Goal: Navigation & Orientation: Find specific page/section

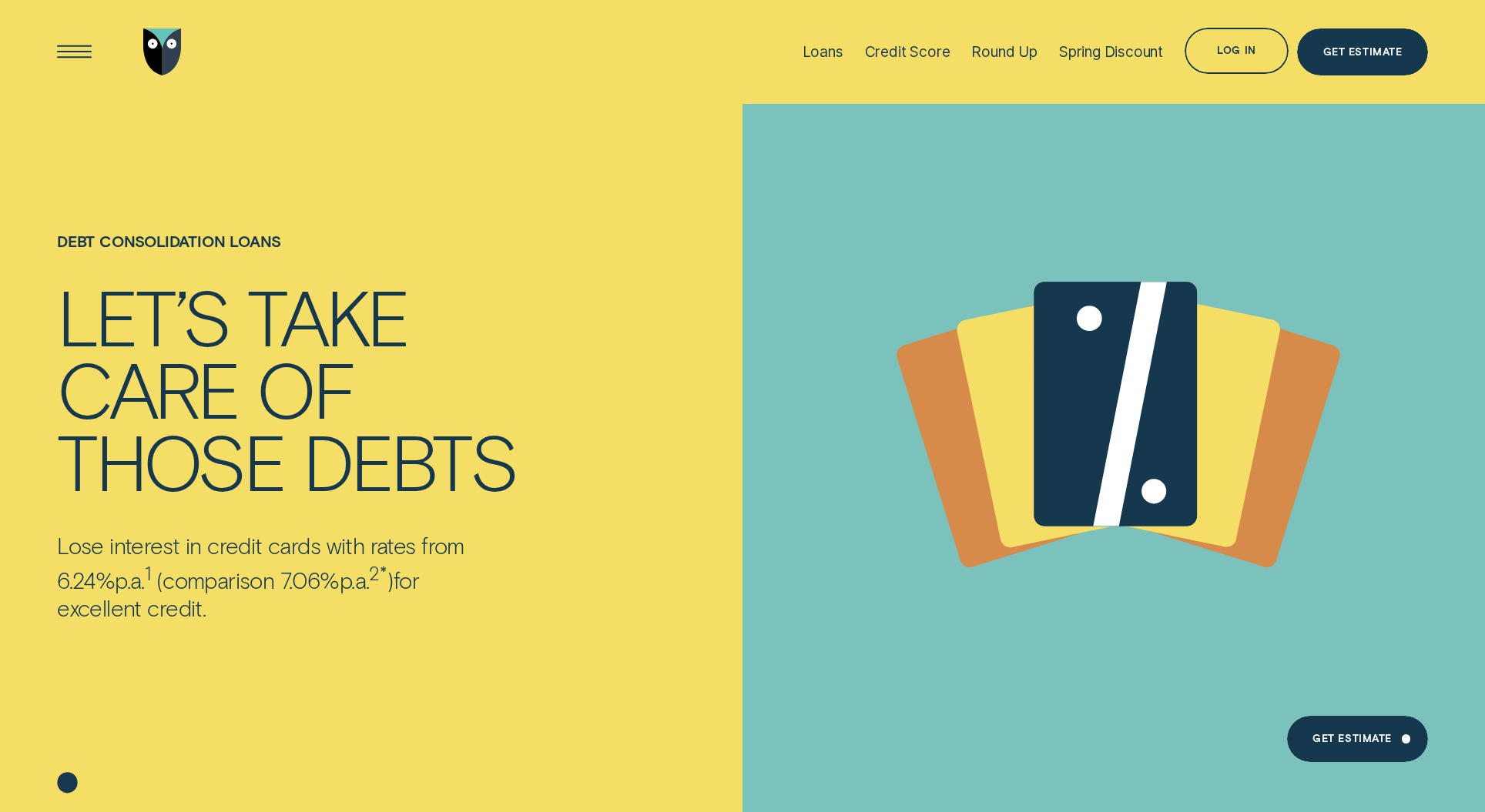
click at [162, 48] on img "Go to home page" at bounding box center [162, 52] width 39 height 47
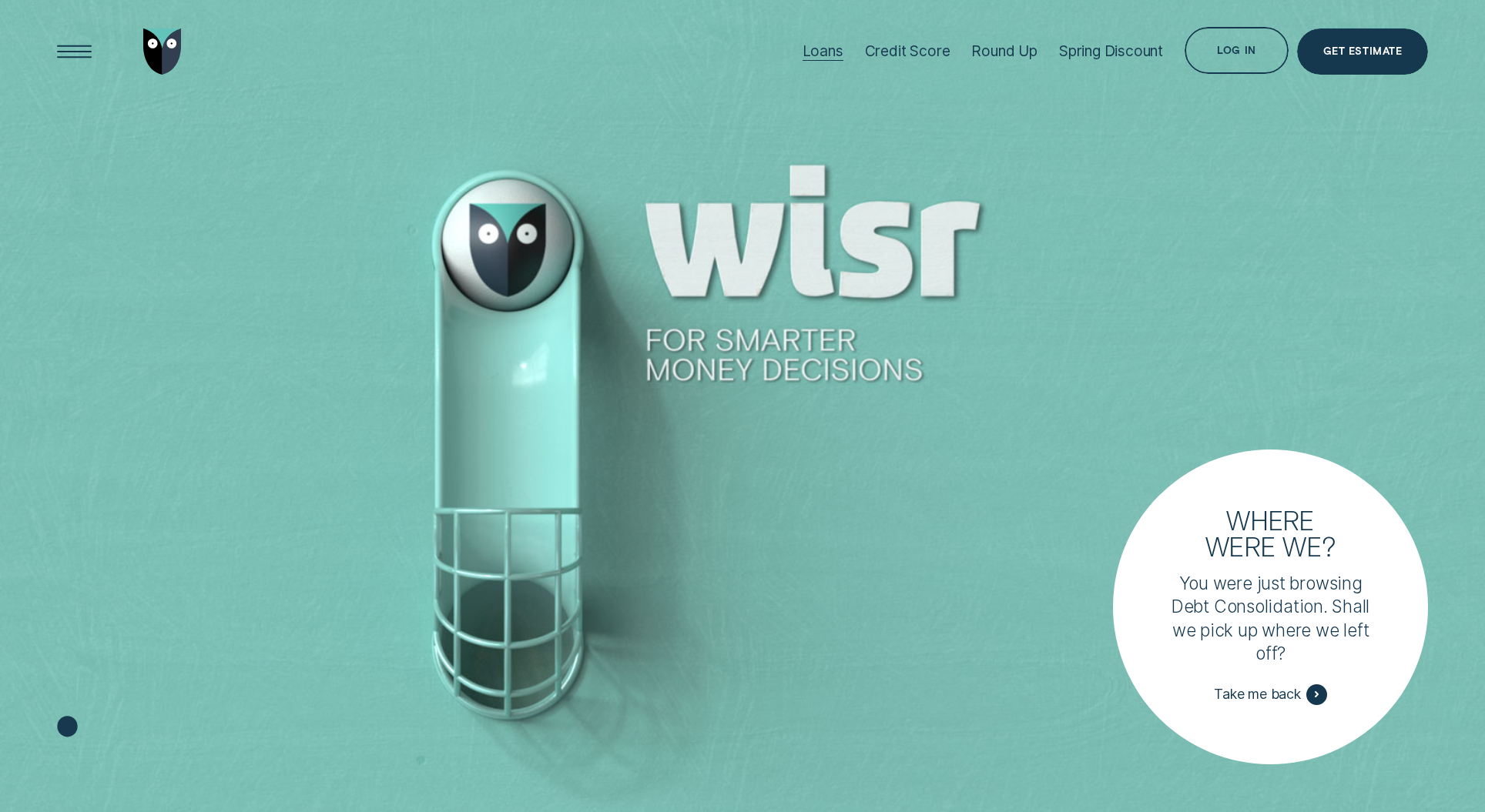
click at [833, 64] on div "Loans" at bounding box center [822, 52] width 41 height 104
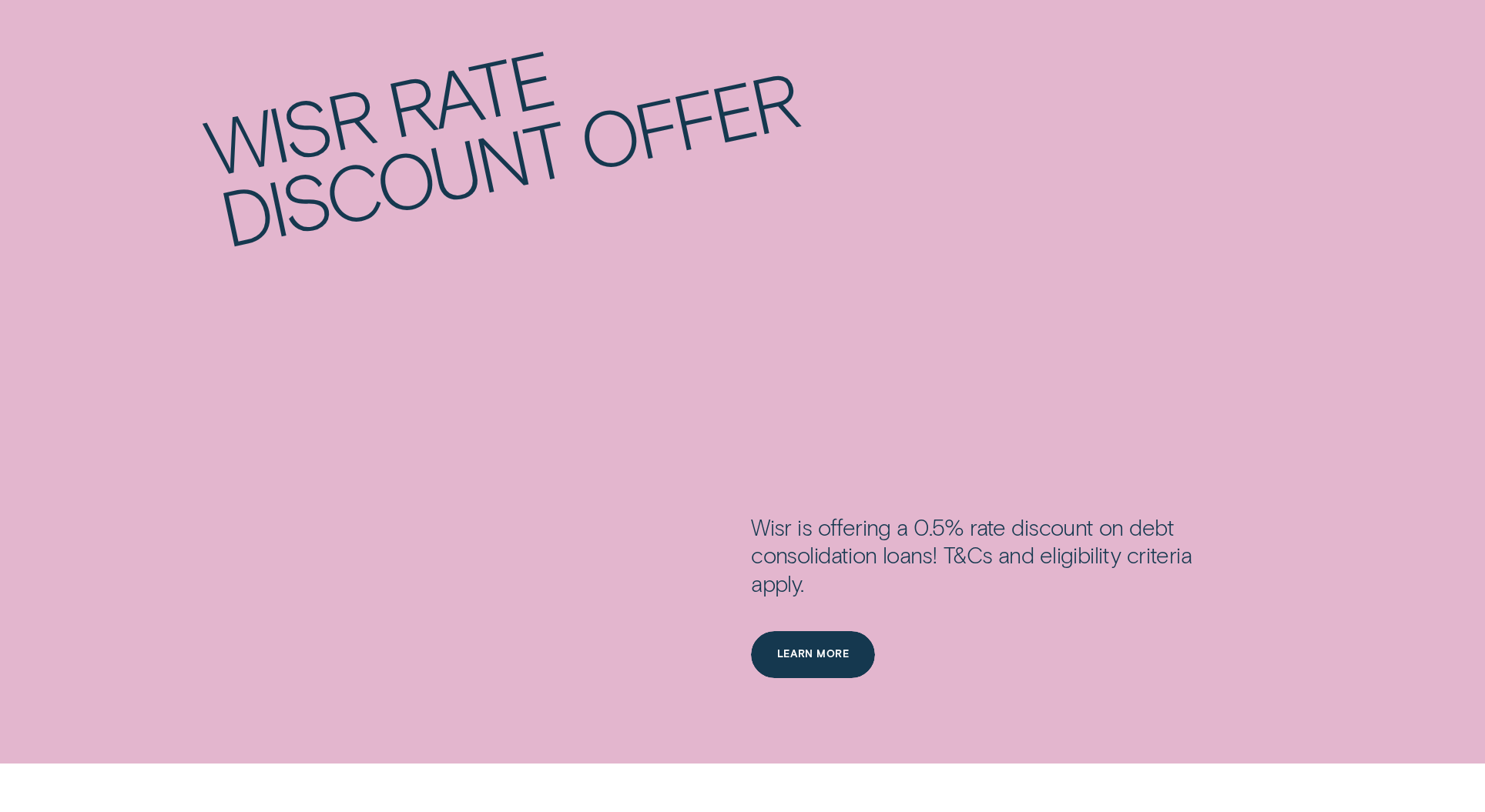
scroll to position [2617, 0]
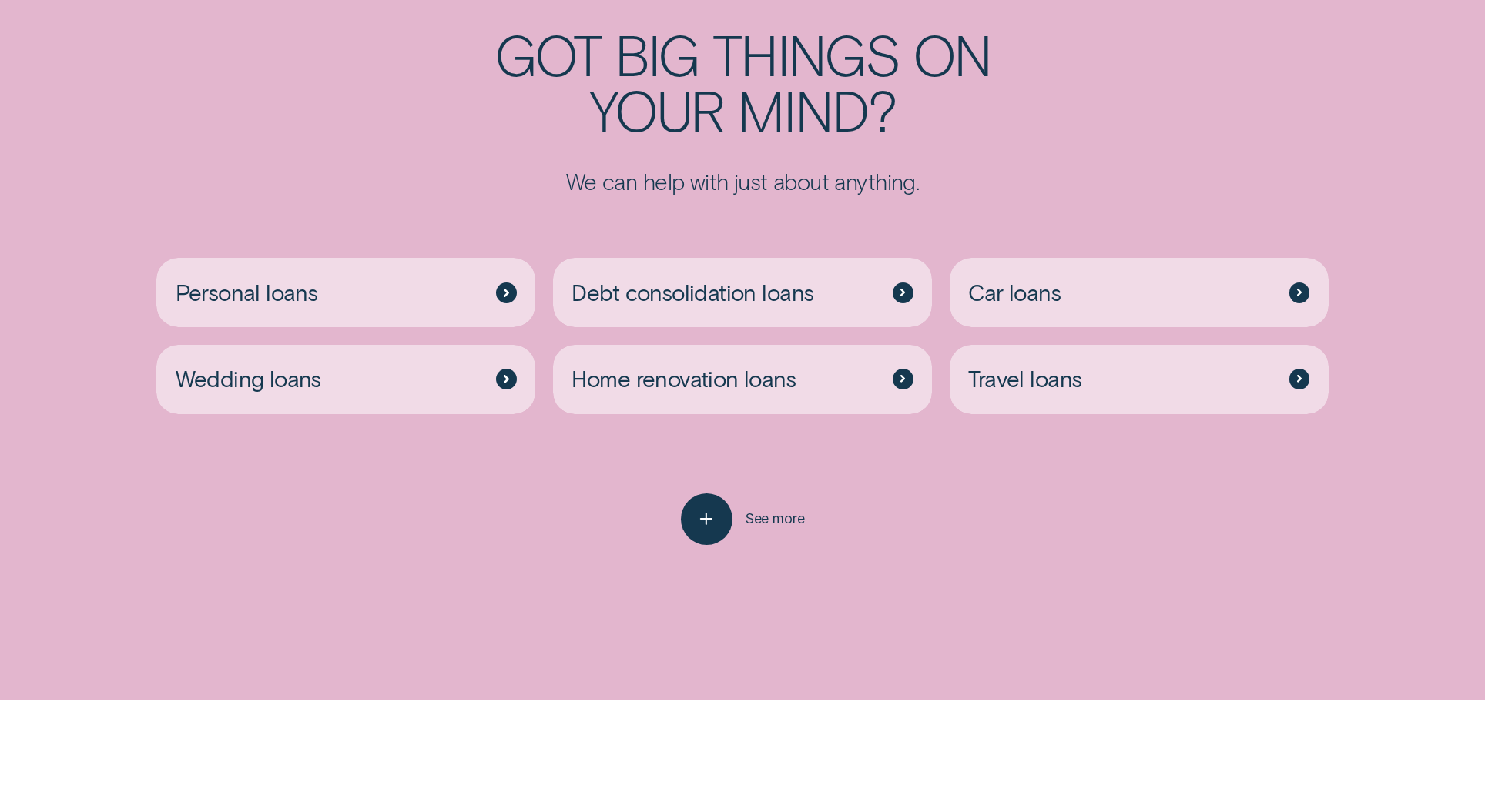
scroll to position [4250, 0]
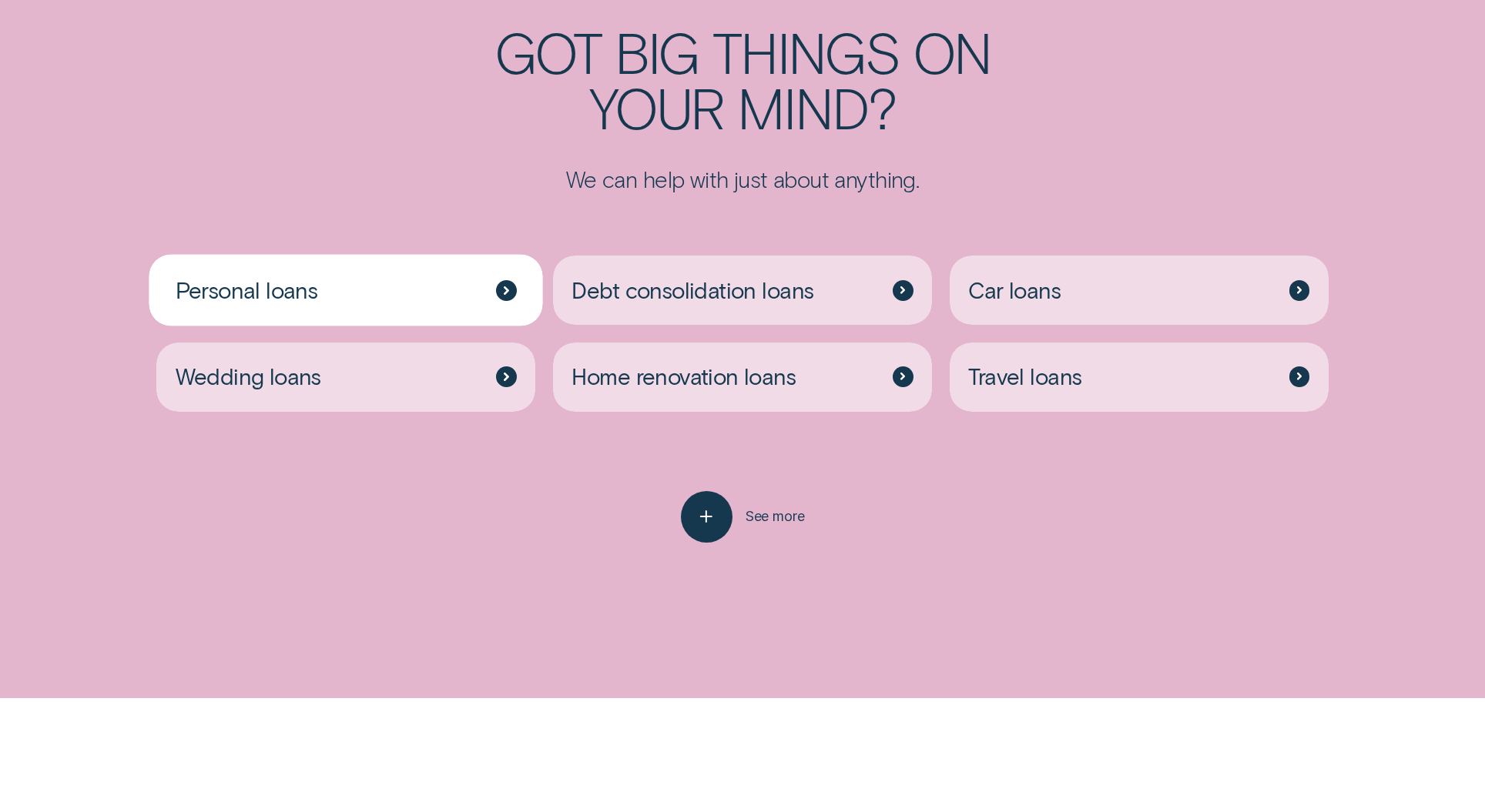
click at [328, 256] on div "Personal loans" at bounding box center [345, 290] width 379 height 69
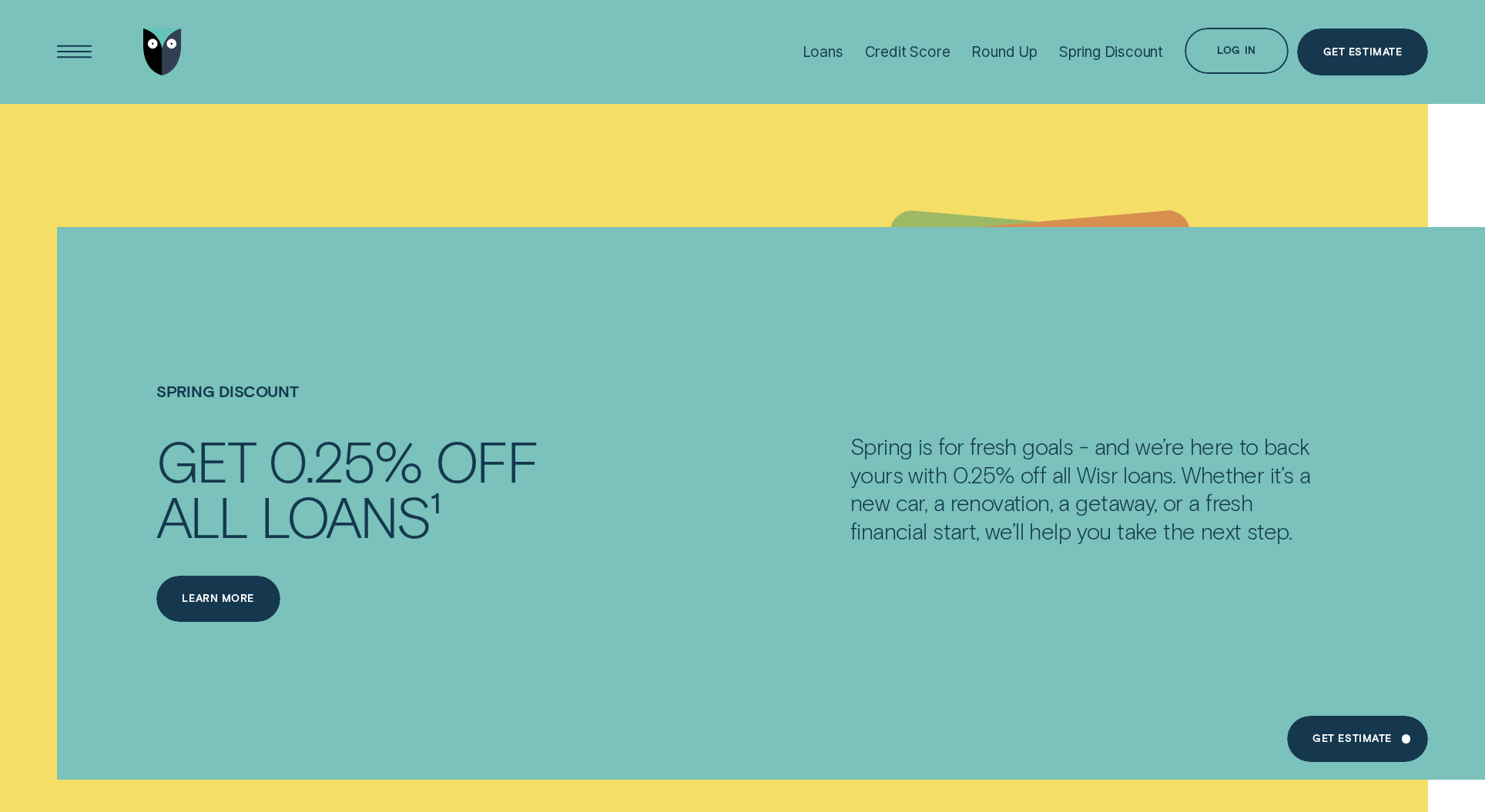
scroll to position [1876, 0]
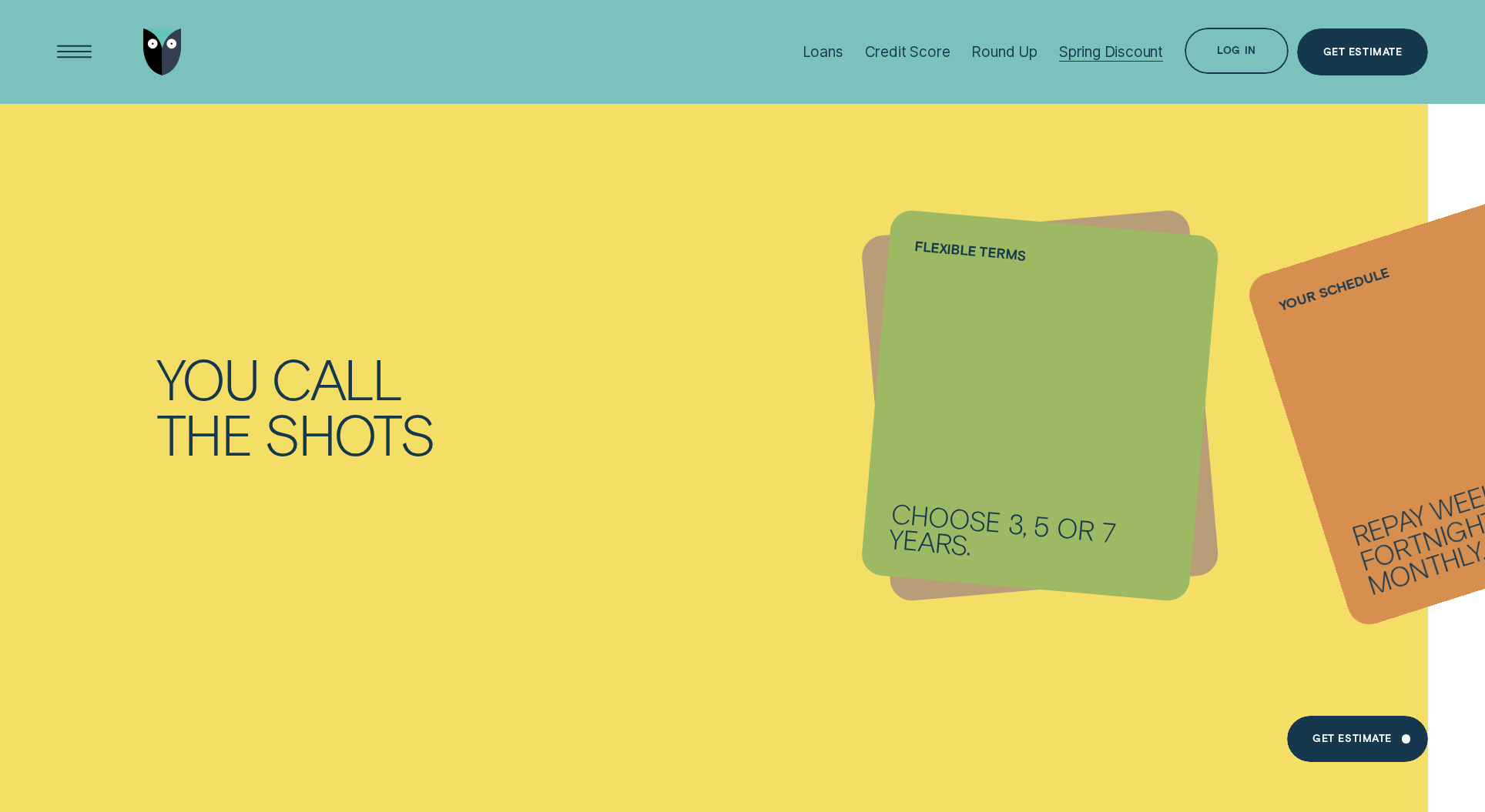
click at [1103, 54] on div "Spring Discount" at bounding box center [1111, 52] width 104 height 18
